Goal: Entertainment & Leisure: Consume media (video, audio)

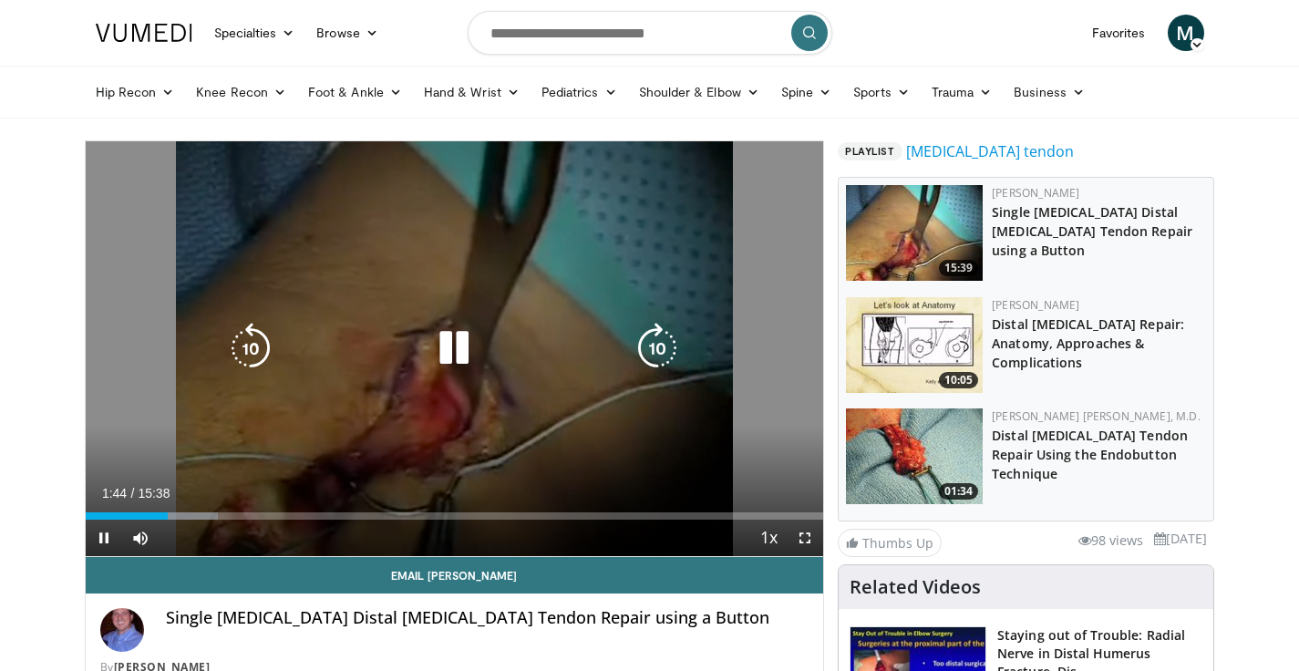
click at [704, 147] on div "10 seconds Tap to unmute" at bounding box center [455, 348] width 738 height 415
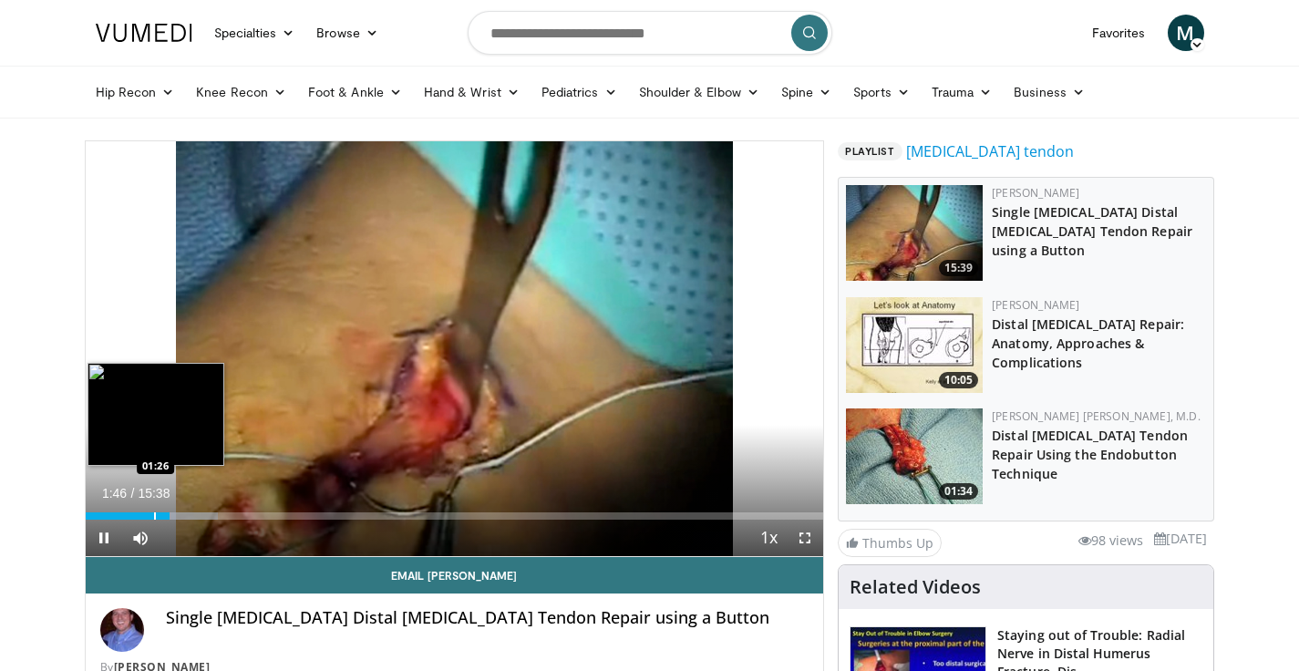
click at [154, 514] on div "Progress Bar" at bounding box center [155, 515] width 2 height 7
click at [169, 512] on div "Progress Bar" at bounding box center [170, 515] width 2 height 7
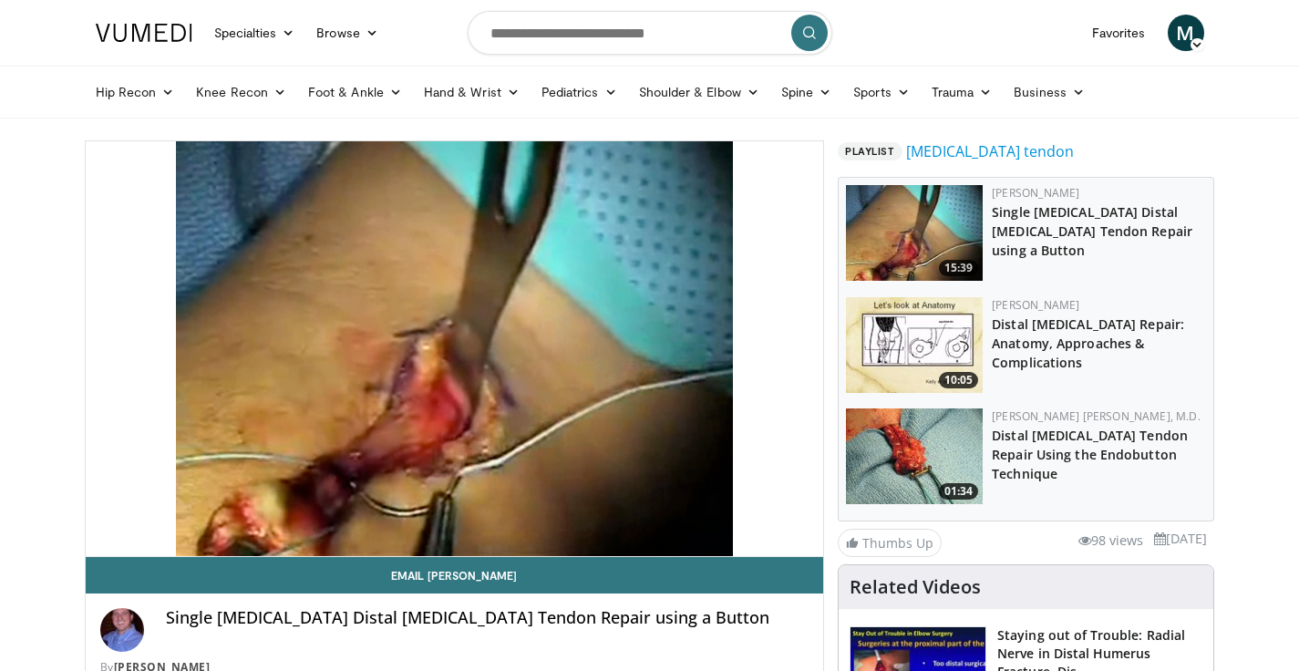
scroll to position [103, 0]
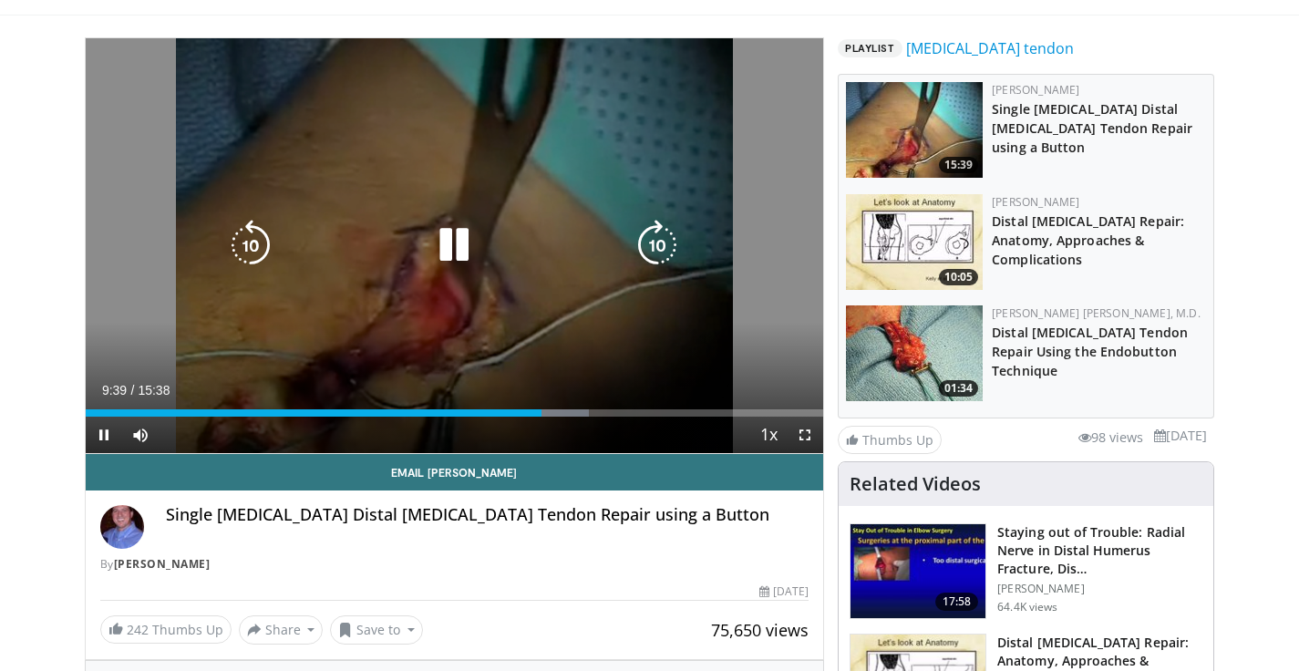
click at [446, 258] on icon "Video Player" at bounding box center [453, 245] width 51 height 51
